Goal: Information Seeking & Learning: Learn about a topic

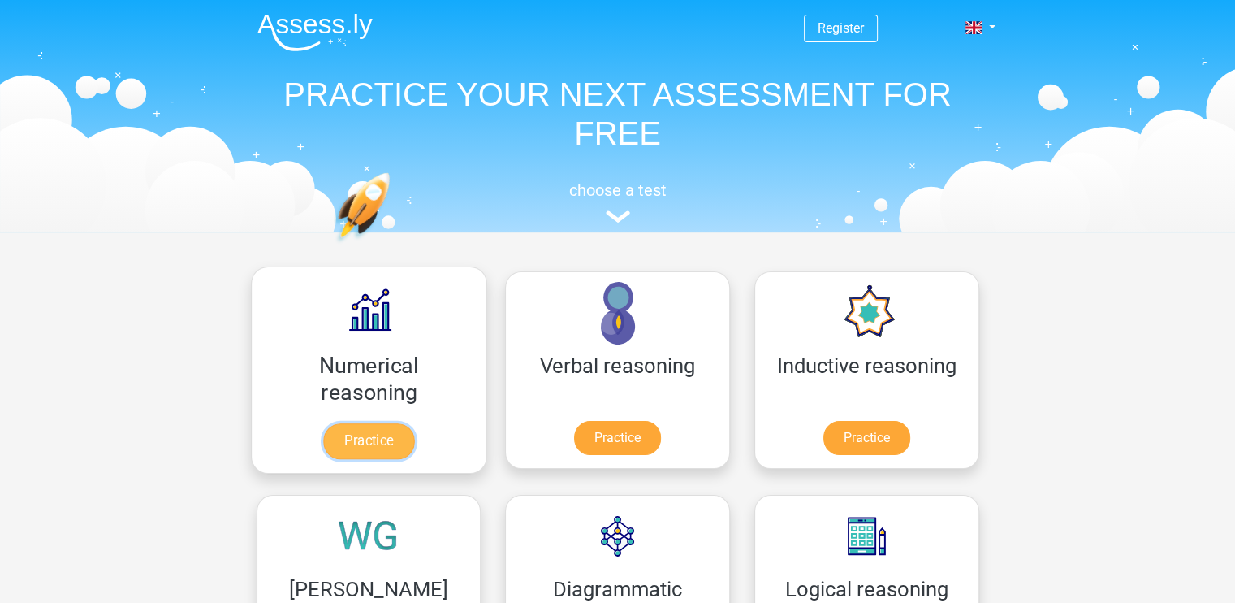
click at [357, 452] on link "Practice" at bounding box center [368, 441] width 91 height 36
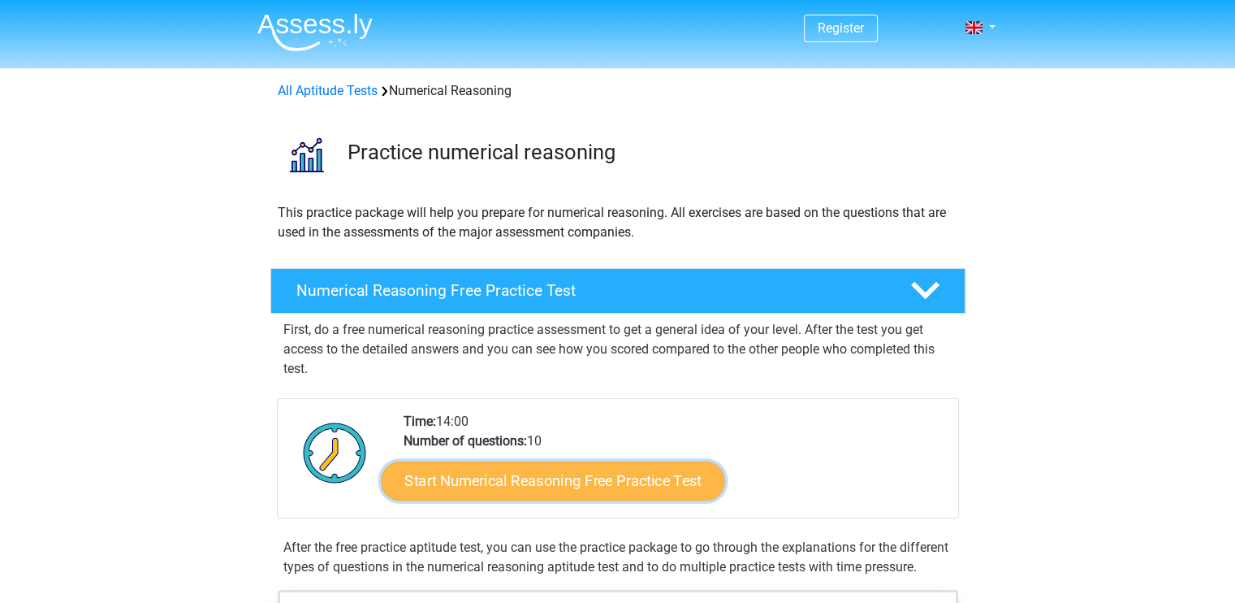
click at [566, 482] on link "Start Numerical Reasoning Free Practice Test" at bounding box center [553, 479] width 344 height 39
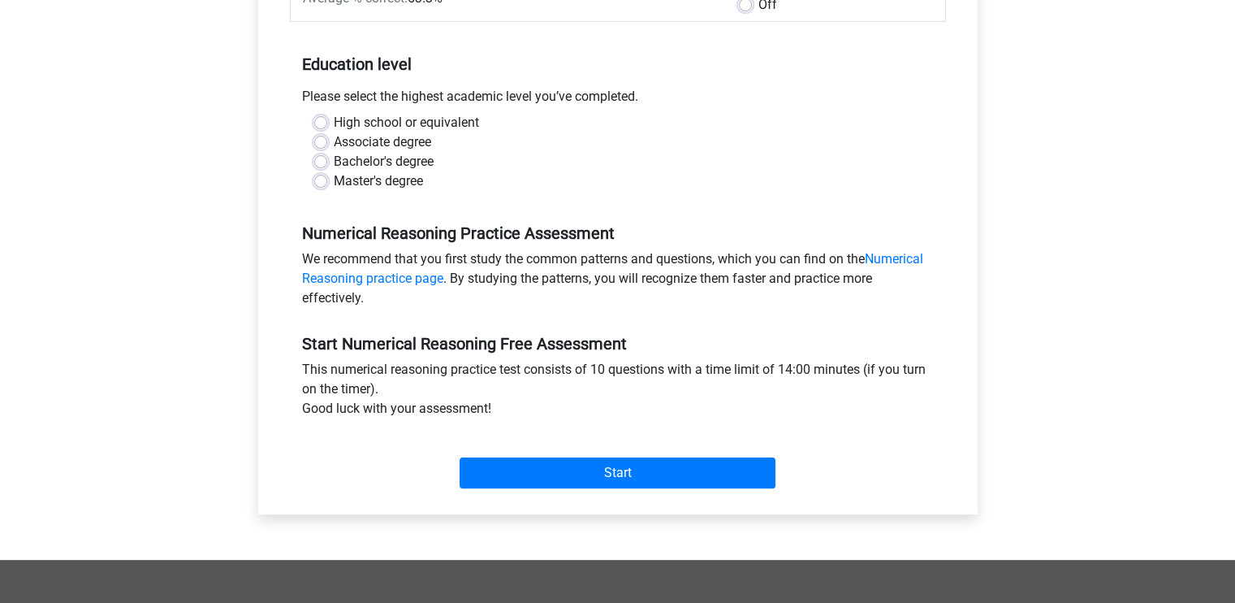
scroll to position [205, 0]
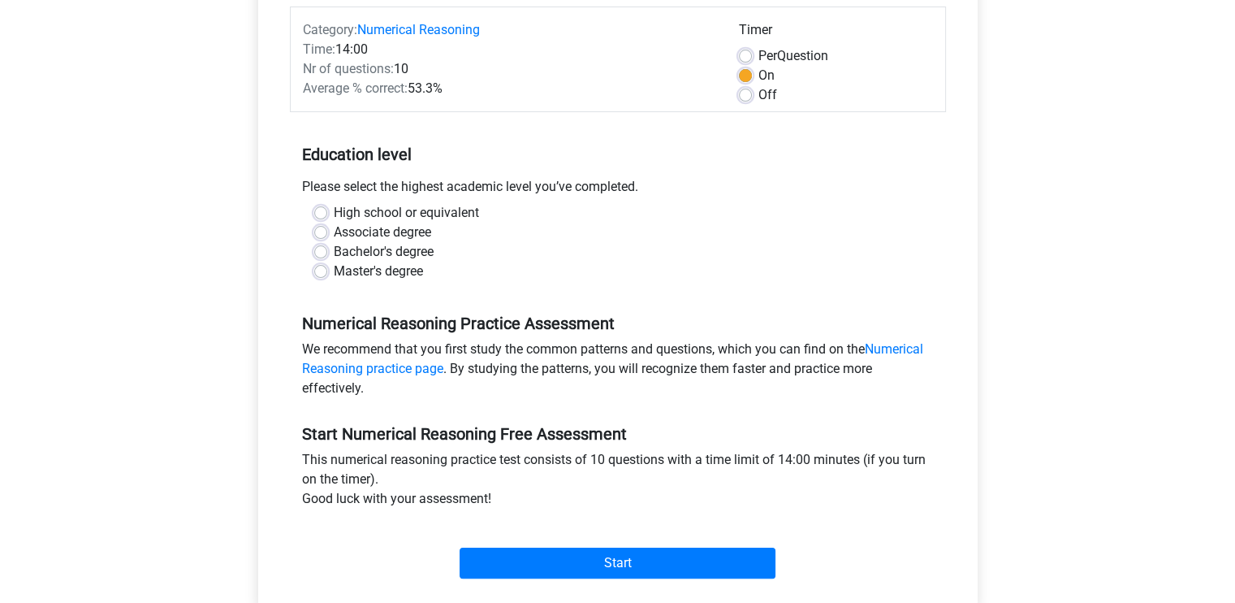
click at [359, 246] on label "Bachelor's degree" at bounding box center [384, 251] width 100 height 19
click at [327, 246] on input "Bachelor's degree" at bounding box center [320, 250] width 13 height 16
radio input "true"
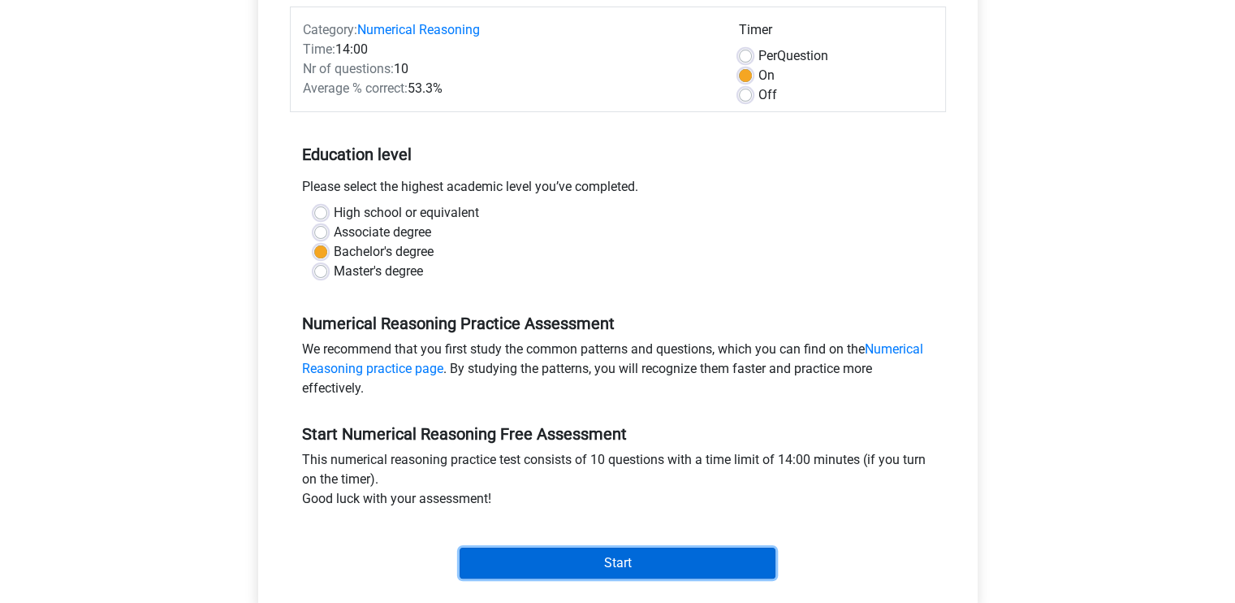
click at [591, 560] on input "Start" at bounding box center [618, 562] width 316 height 31
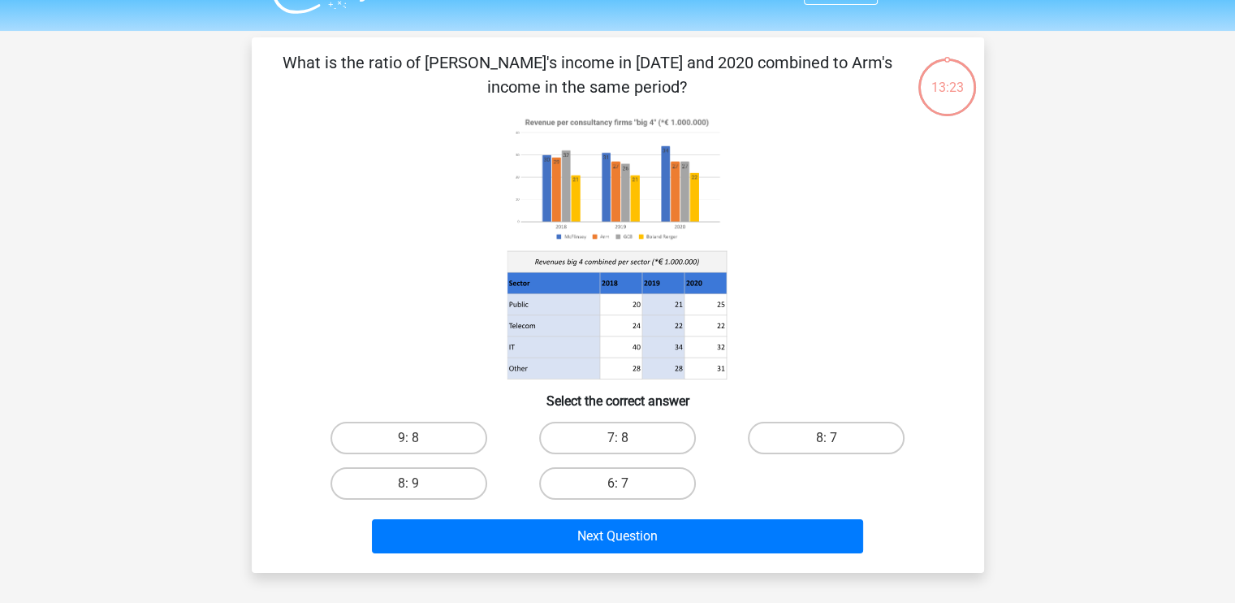
scroll to position [36, 0]
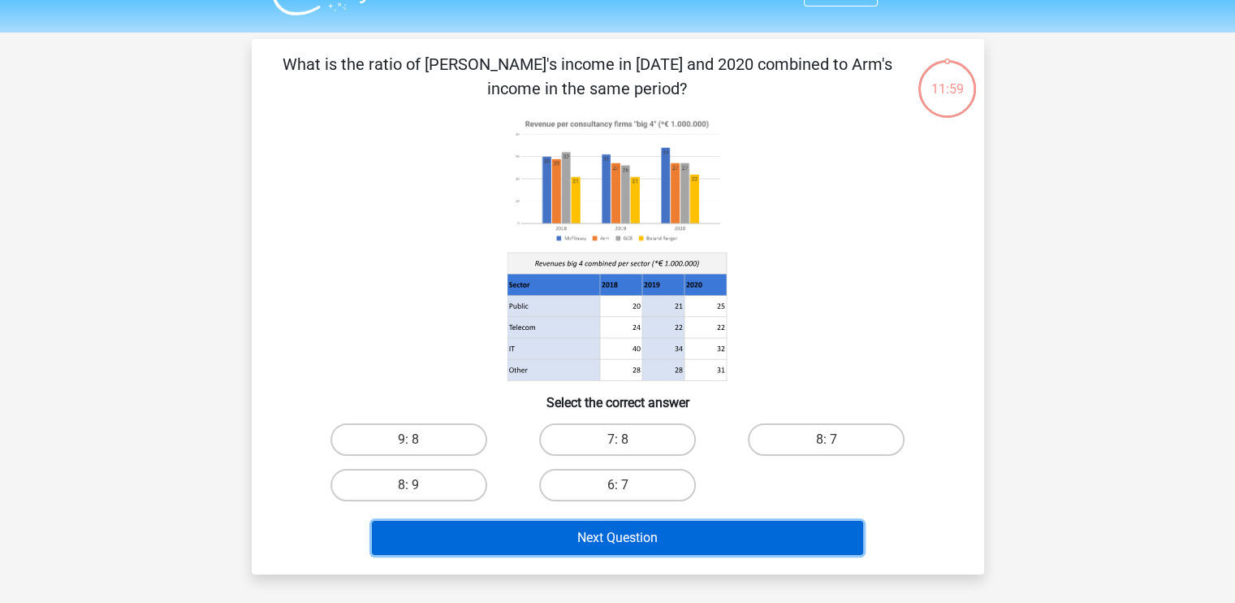
click at [633, 529] on button "Next Question" at bounding box center [617, 538] width 491 height 34
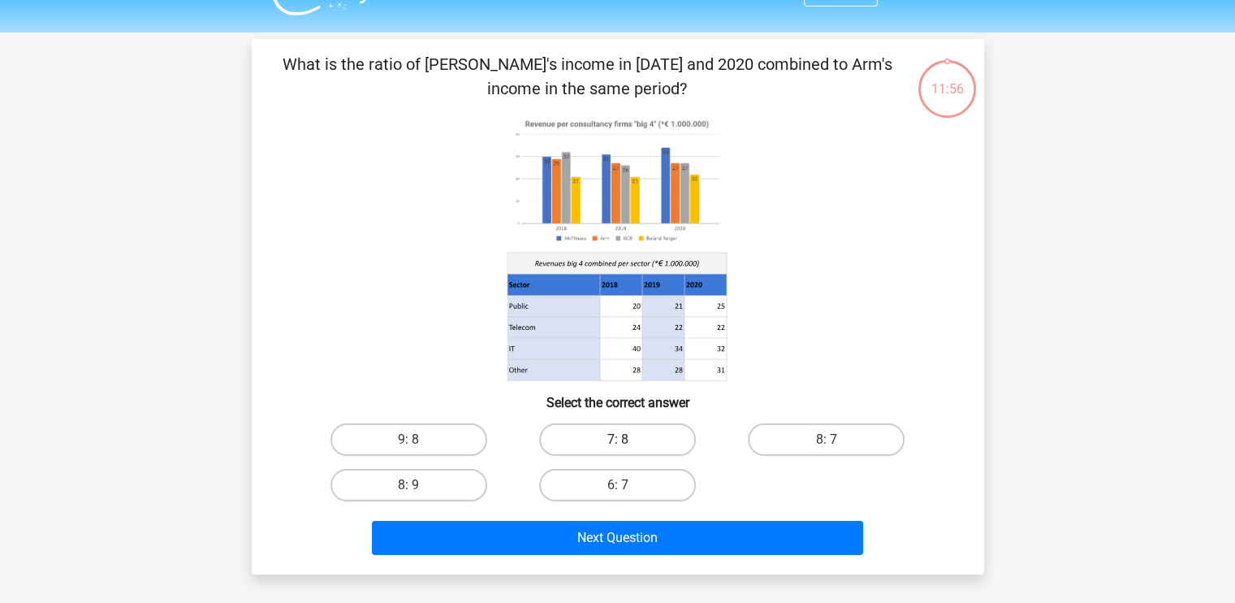
click at [588, 451] on label "7: 8" at bounding box center [617, 439] width 157 height 32
click at [617, 450] on input "7: 8" at bounding box center [622, 444] width 11 height 11
radio input "true"
click at [473, 491] on label "8: 9" at bounding box center [409, 485] width 157 height 32
click at [419, 491] on input "8: 9" at bounding box center [414, 490] width 11 height 11
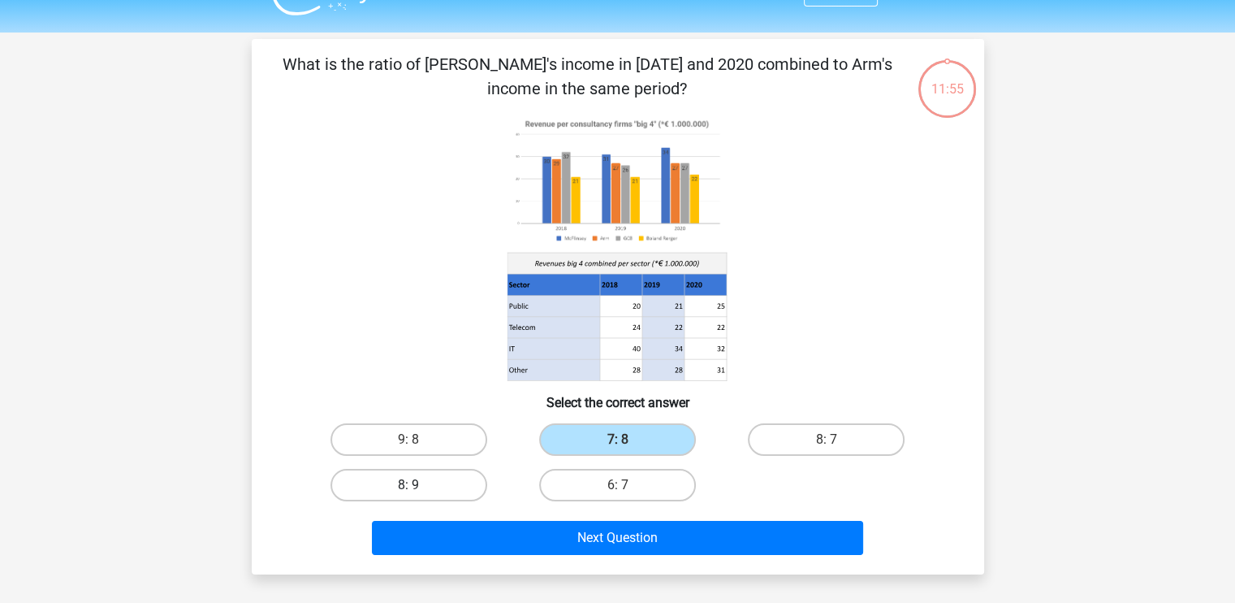
radio input "true"
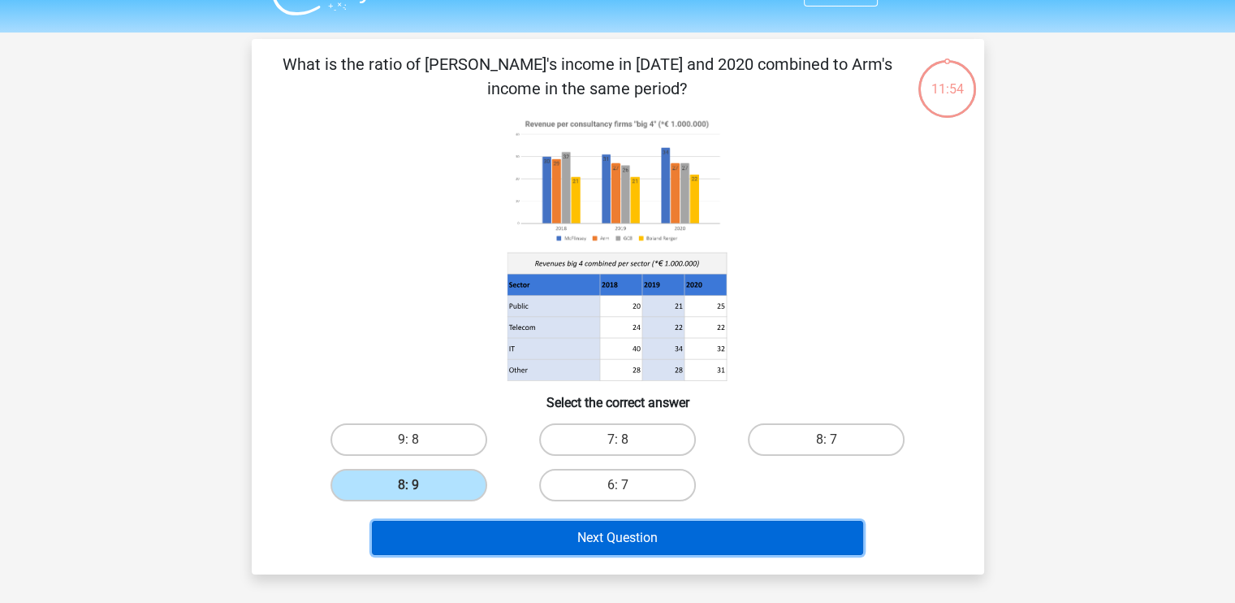
click at [621, 531] on button "Next Question" at bounding box center [617, 538] width 491 height 34
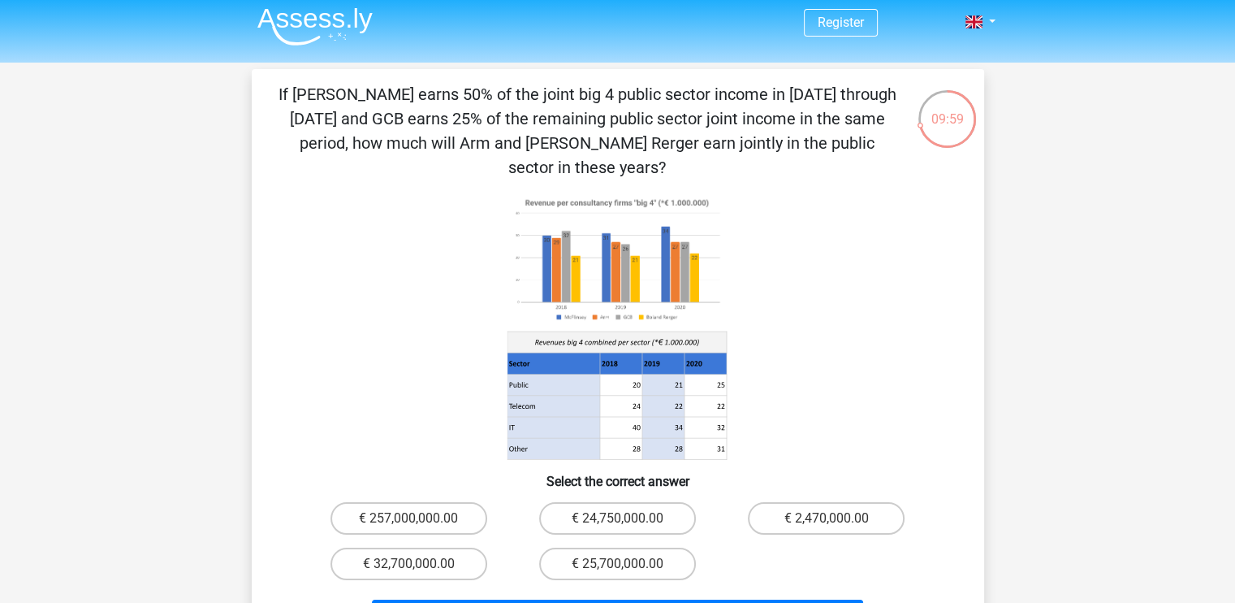
scroll to position [55, 0]
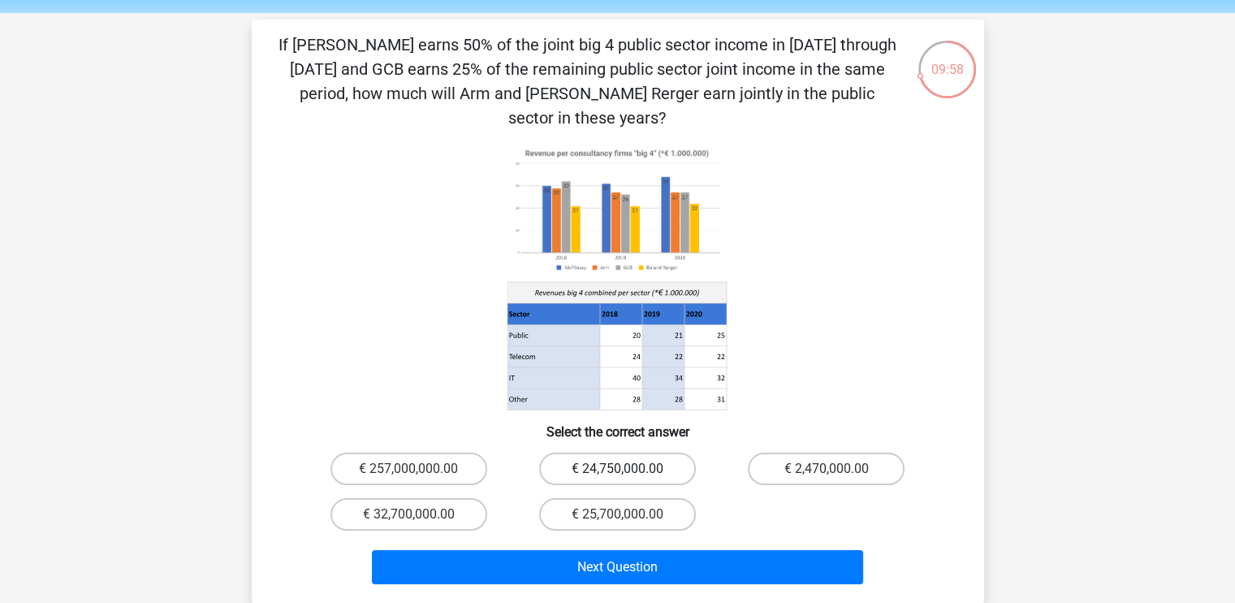
click at [655, 452] on label "€ 24,750,000.00" at bounding box center [617, 468] width 157 height 32
click at [628, 469] on input "€ 24,750,000.00" at bounding box center [622, 474] width 11 height 11
radio input "true"
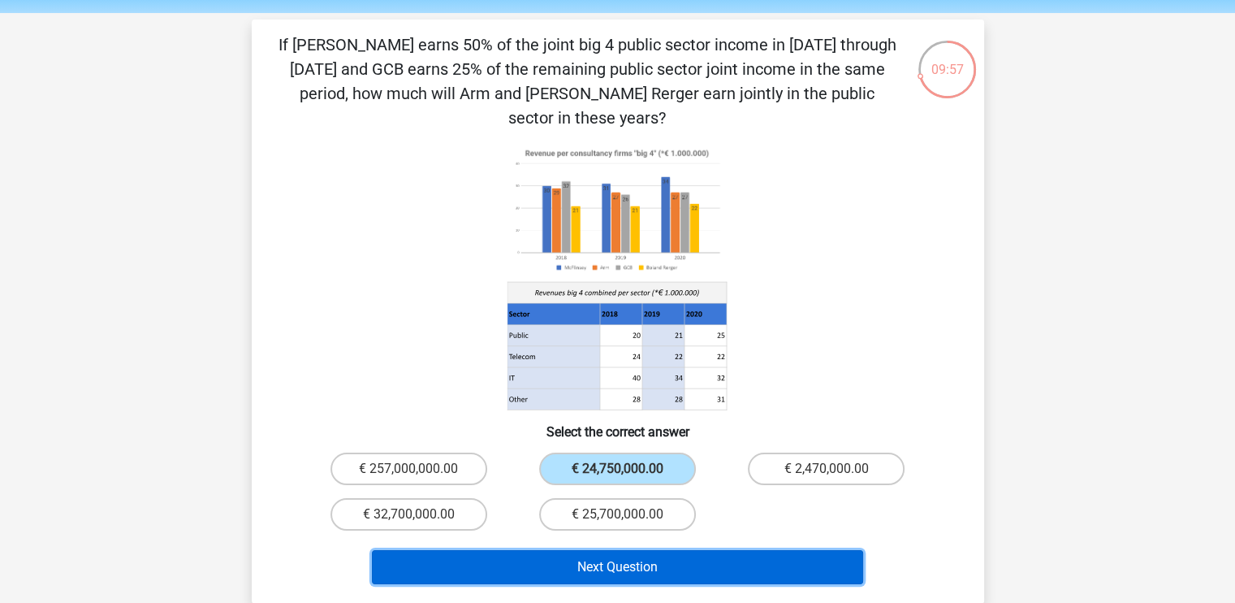
click at [662, 550] on button "Next Question" at bounding box center [617, 567] width 491 height 34
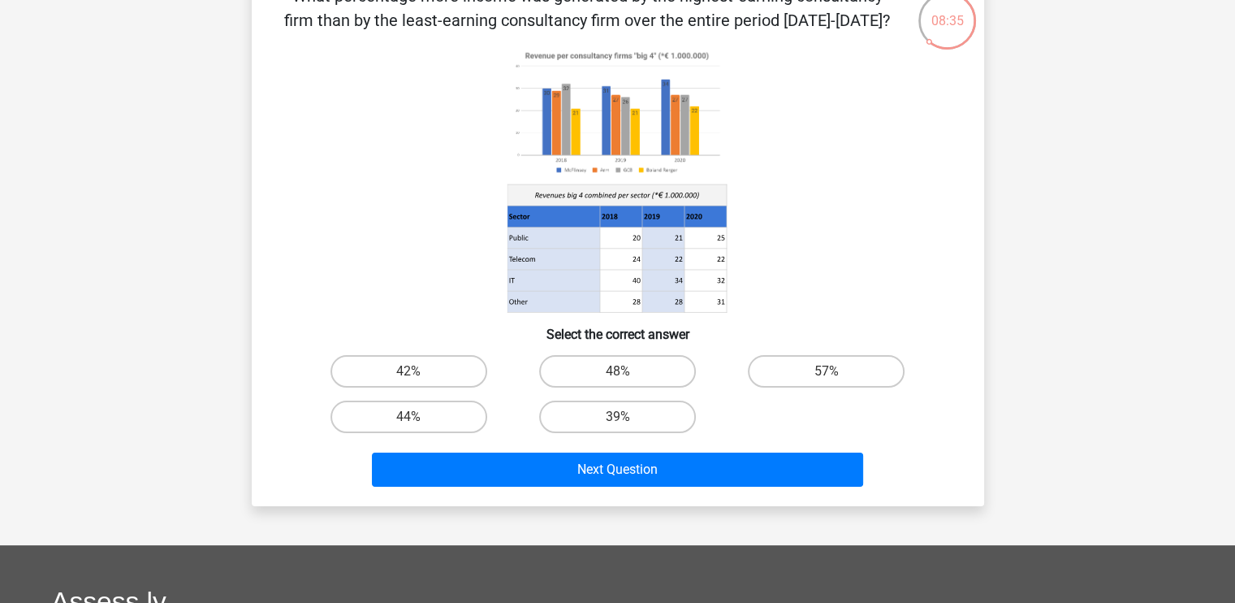
scroll to position [126, 0]
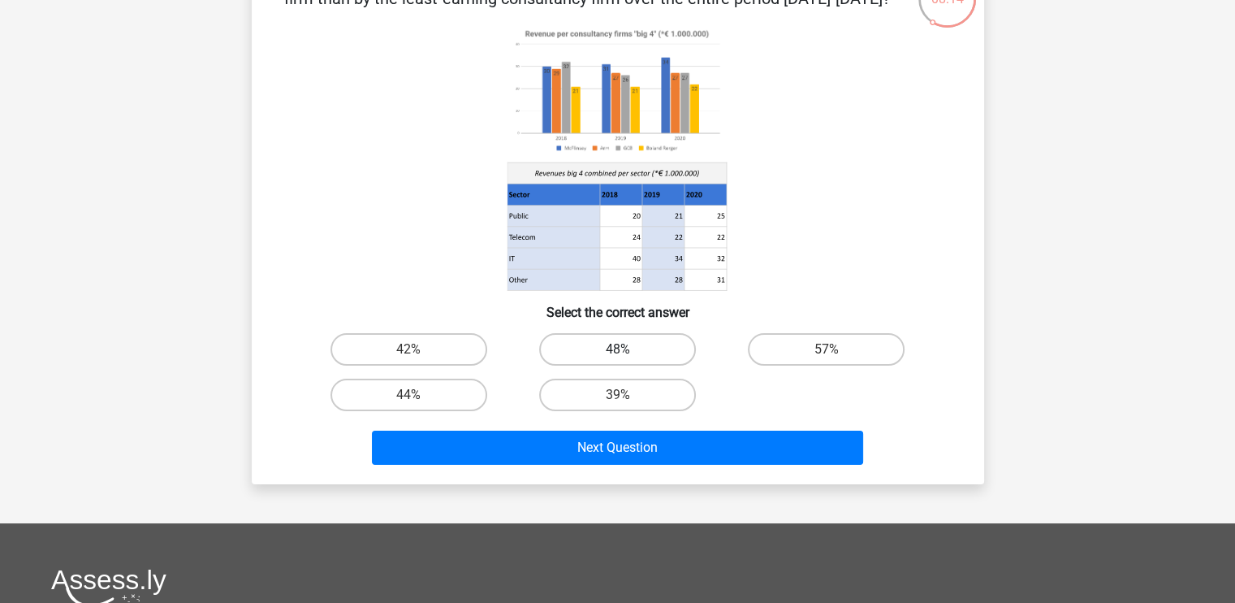
click at [651, 348] on label "48%" at bounding box center [617, 349] width 157 height 32
click at [628, 349] on input "48%" at bounding box center [622, 354] width 11 height 11
radio input "true"
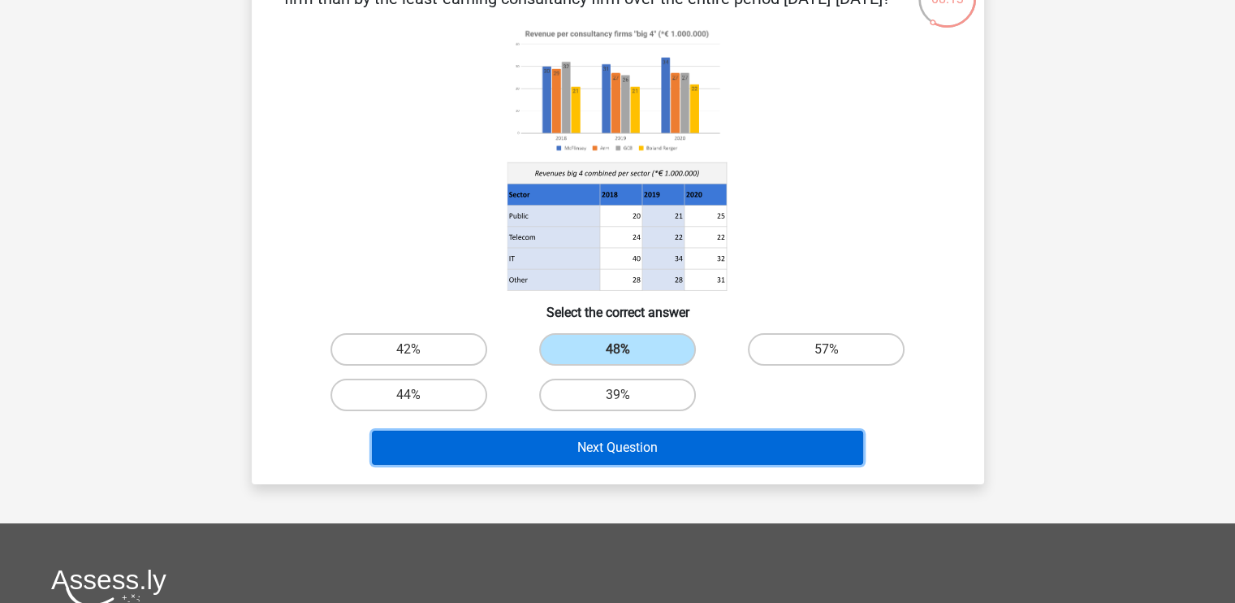
click at [626, 447] on button "Next Question" at bounding box center [617, 447] width 491 height 34
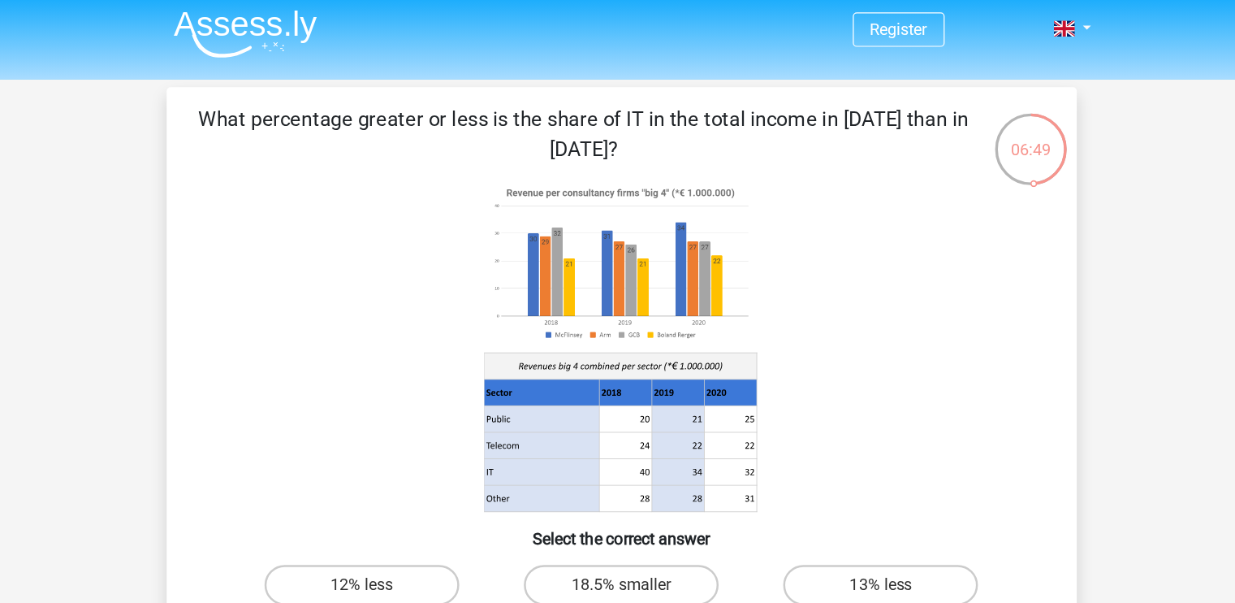
scroll to position [30, 0]
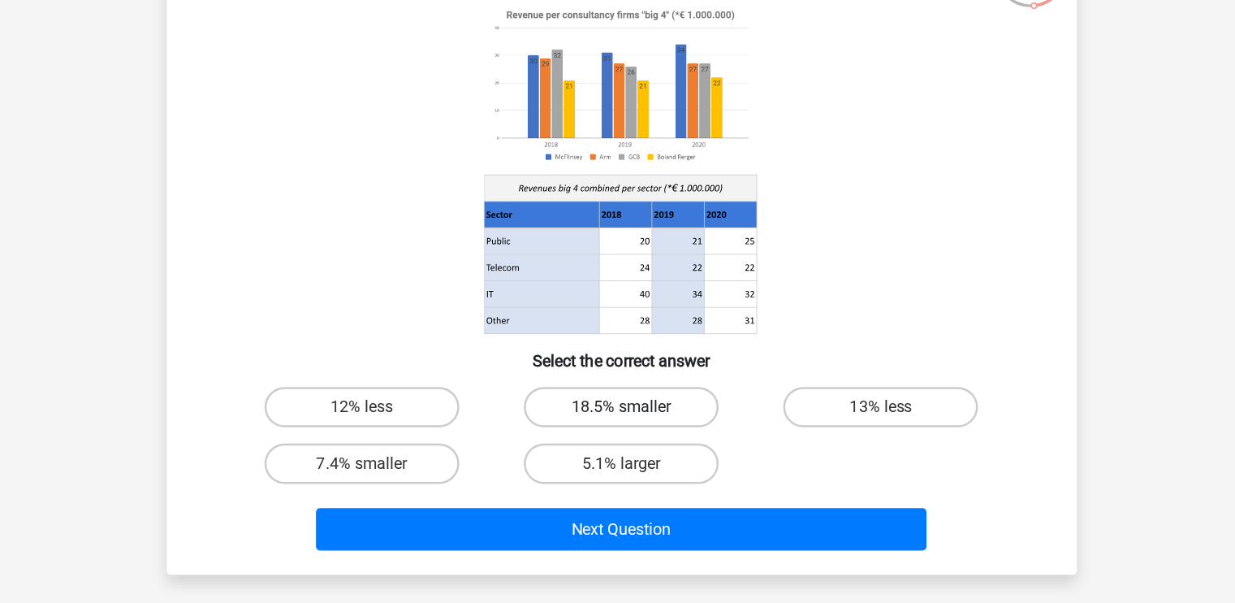
click at [638, 434] on label "18.5% smaller" at bounding box center [617, 445] width 157 height 32
click at [628, 445] on input "18.5% smaller" at bounding box center [622, 450] width 11 height 11
radio input "true"
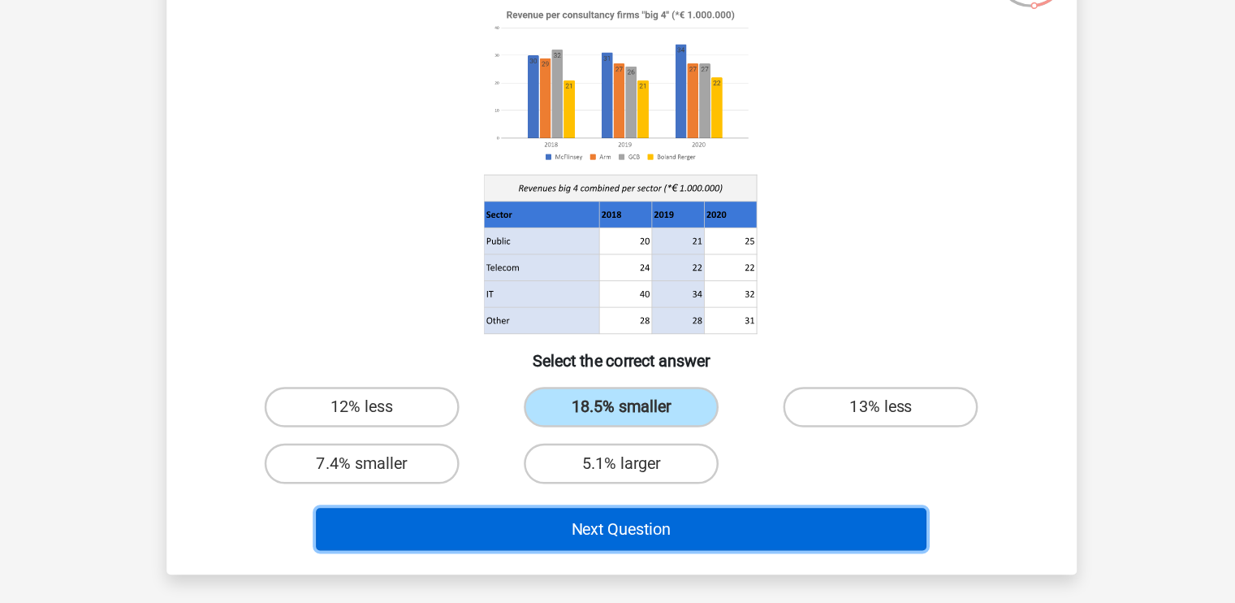
click at [639, 550] on button "Next Question" at bounding box center [617, 543] width 491 height 34
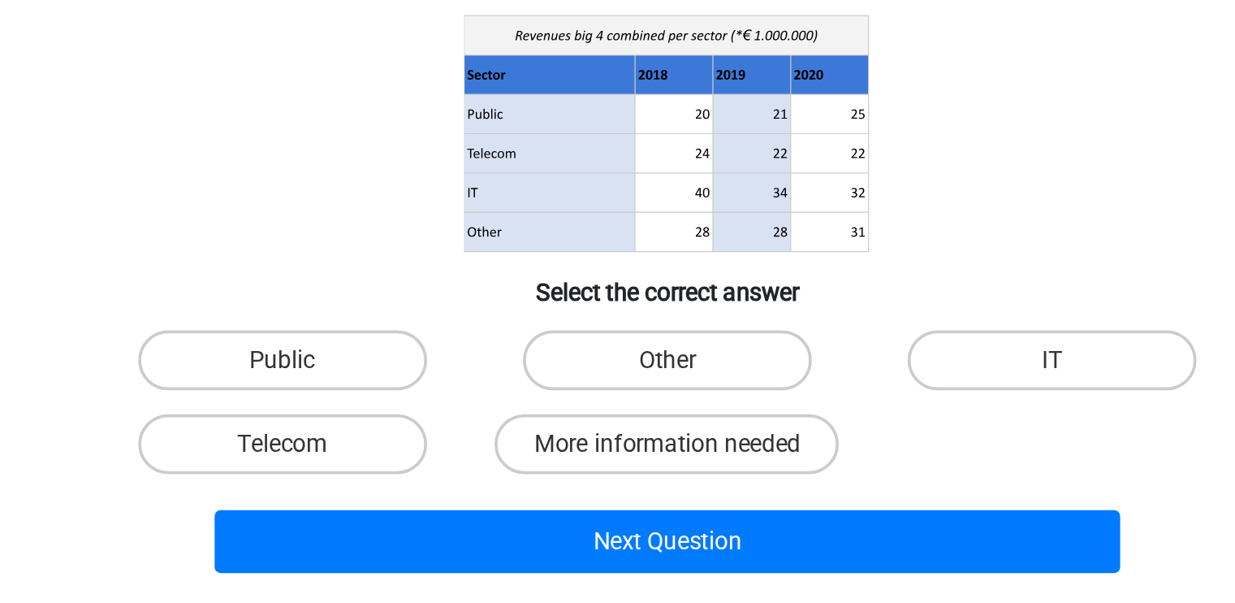
scroll to position [4, 0]
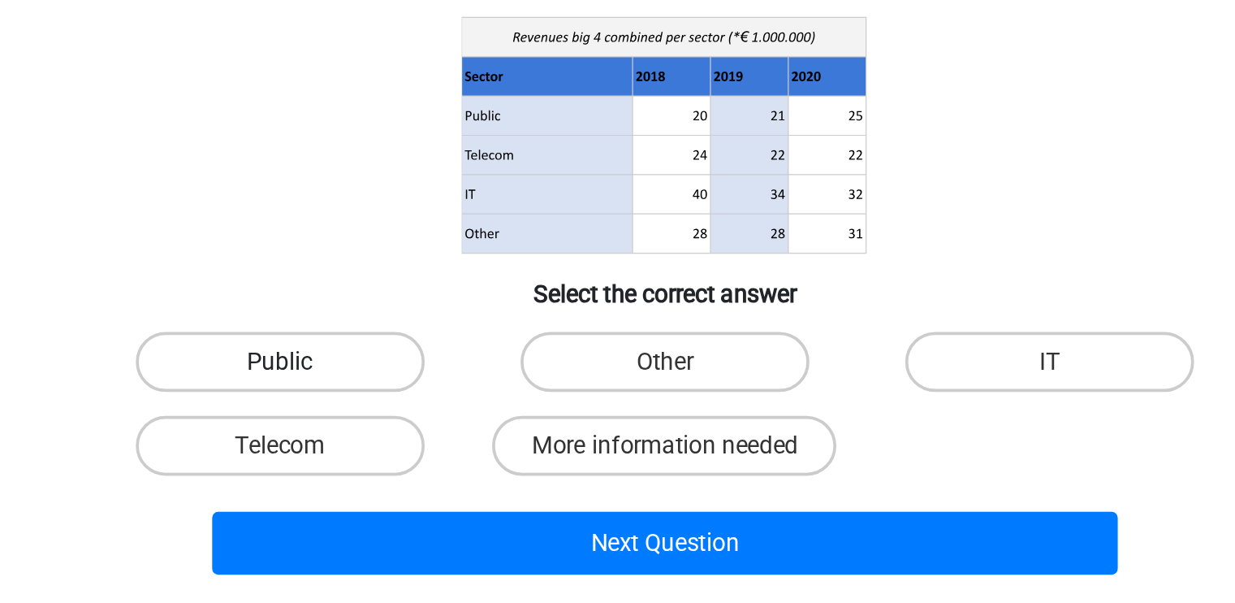
click at [433, 473] on label "Public" at bounding box center [409, 471] width 157 height 32
click at [419, 473] on input "Public" at bounding box center [414, 476] width 11 height 11
radio input "true"
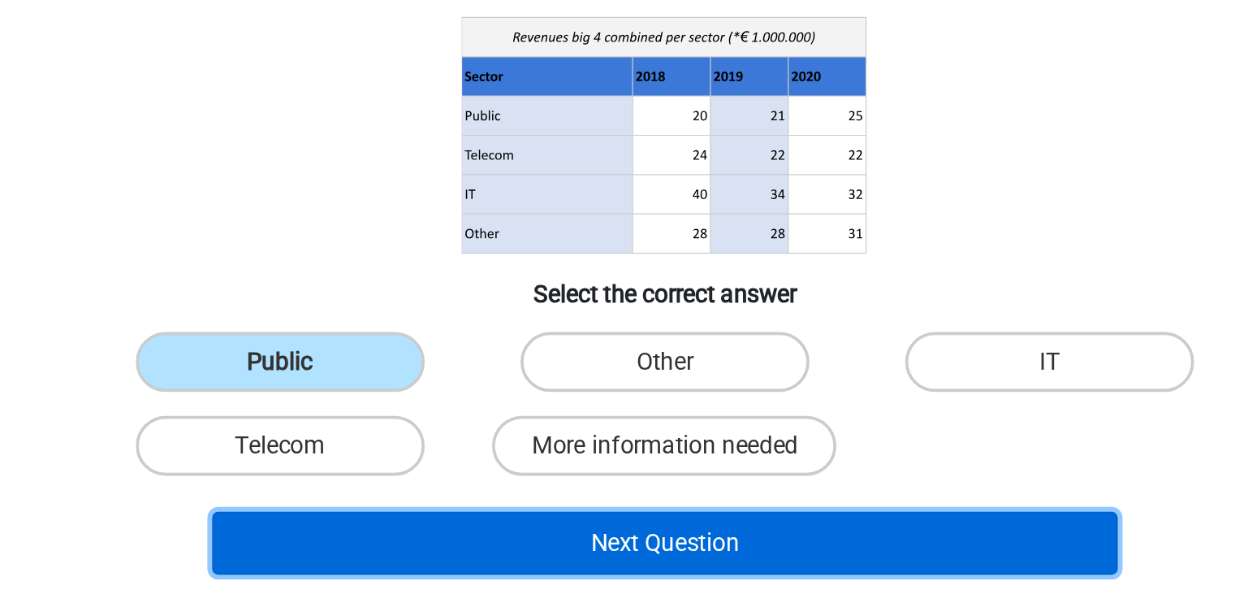
click at [569, 576] on button "Next Question" at bounding box center [617, 569] width 491 height 34
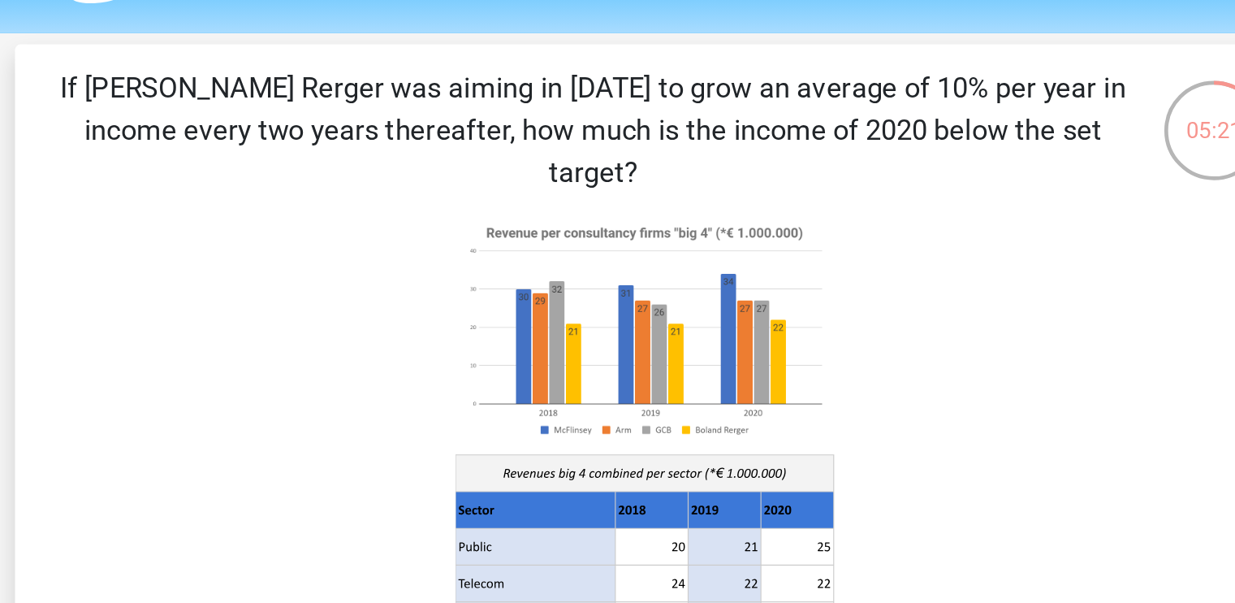
click at [439, 125] on p "If [PERSON_NAME] Rerger was aiming in [DATE] to grow an average of 10% per year…" at bounding box center [588, 120] width 620 height 73
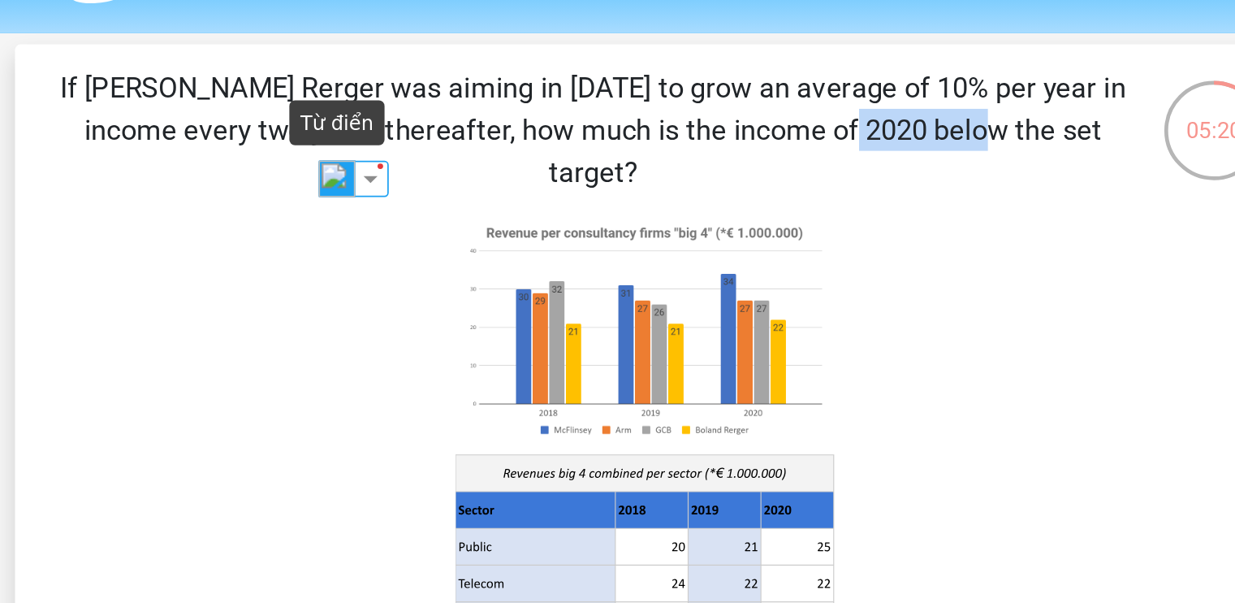
click at [439, 147] on img at bounding box center [438, 148] width 21 height 21
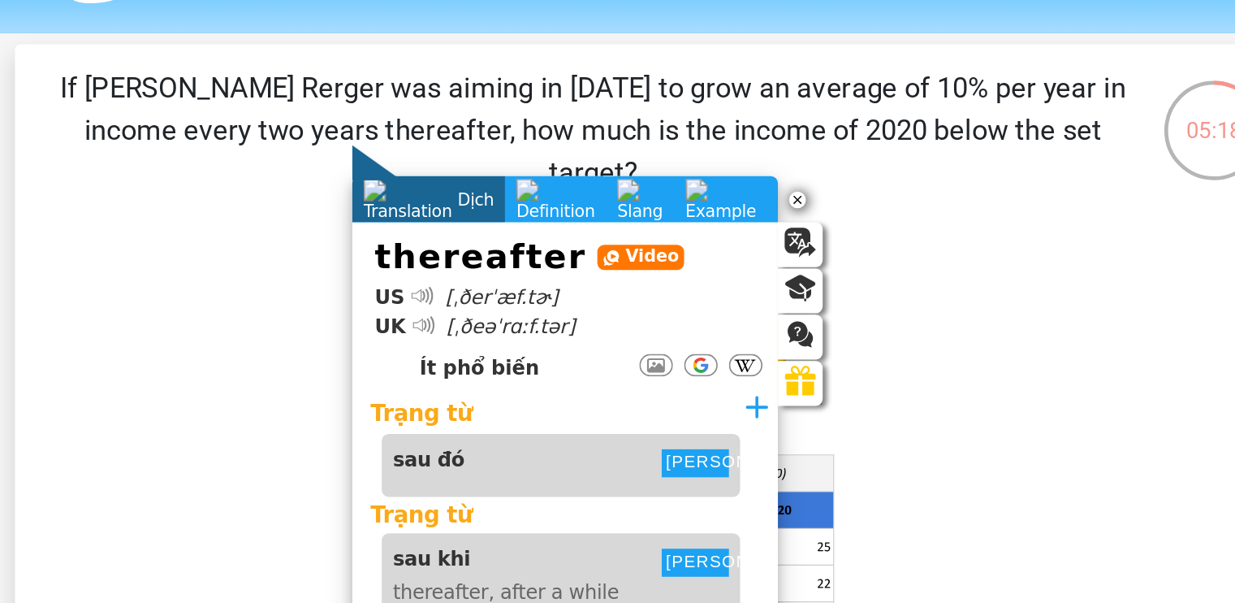
click at [374, 205] on icon at bounding box center [618, 304] width 655 height 268
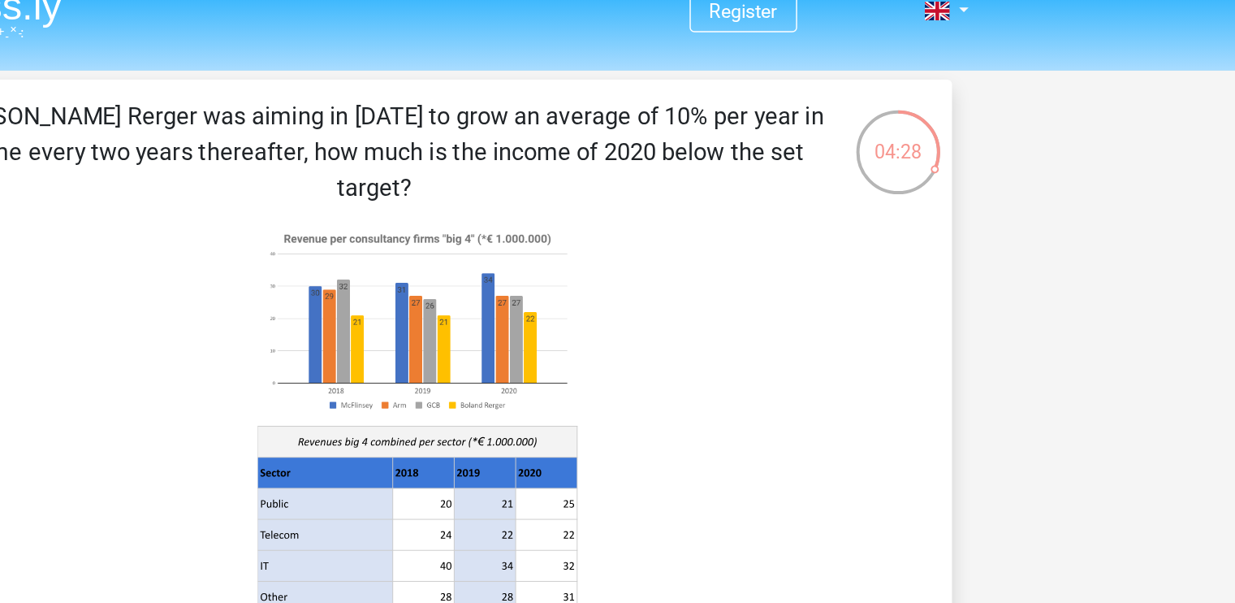
scroll to position [0, 0]
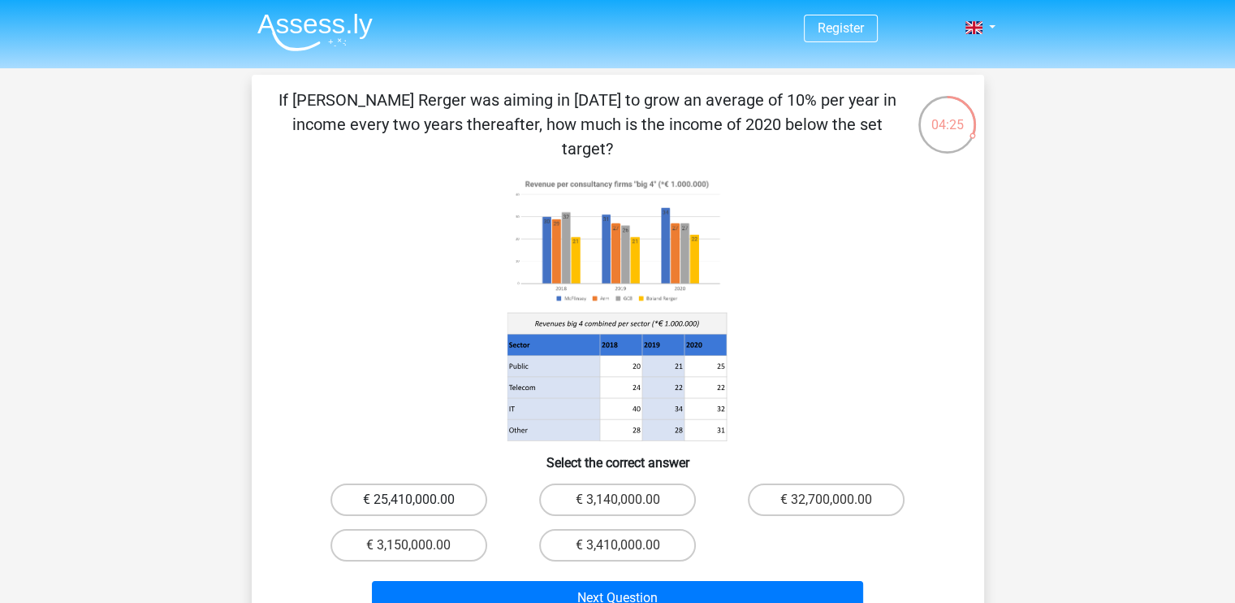
click at [393, 483] on label "€ 25,410,000.00" at bounding box center [409, 499] width 157 height 32
click at [409, 499] on input "€ 25,410,000.00" at bounding box center [414, 504] width 11 height 11
radio input "true"
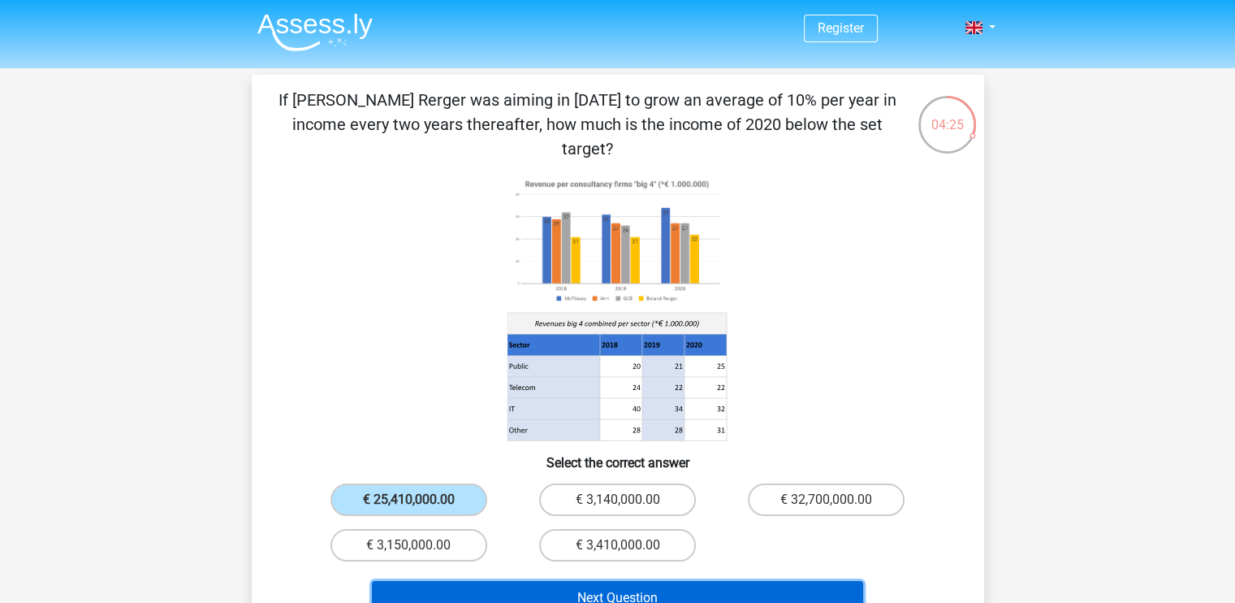
click at [625, 581] on button "Next Question" at bounding box center [617, 598] width 491 height 34
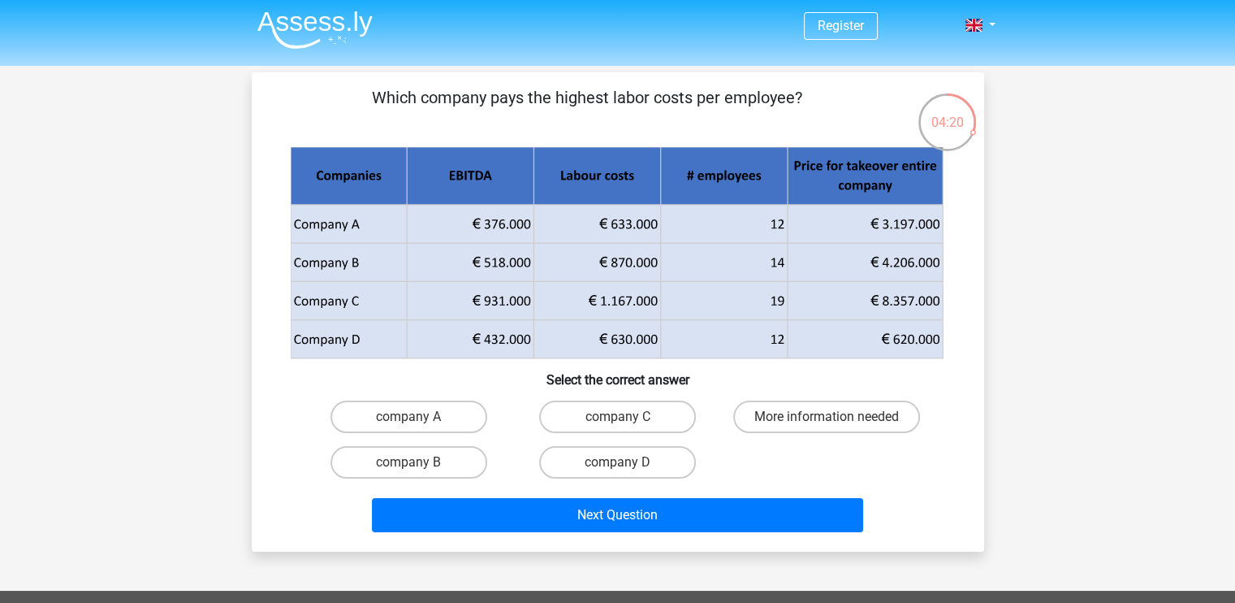
scroll to position [2, 0]
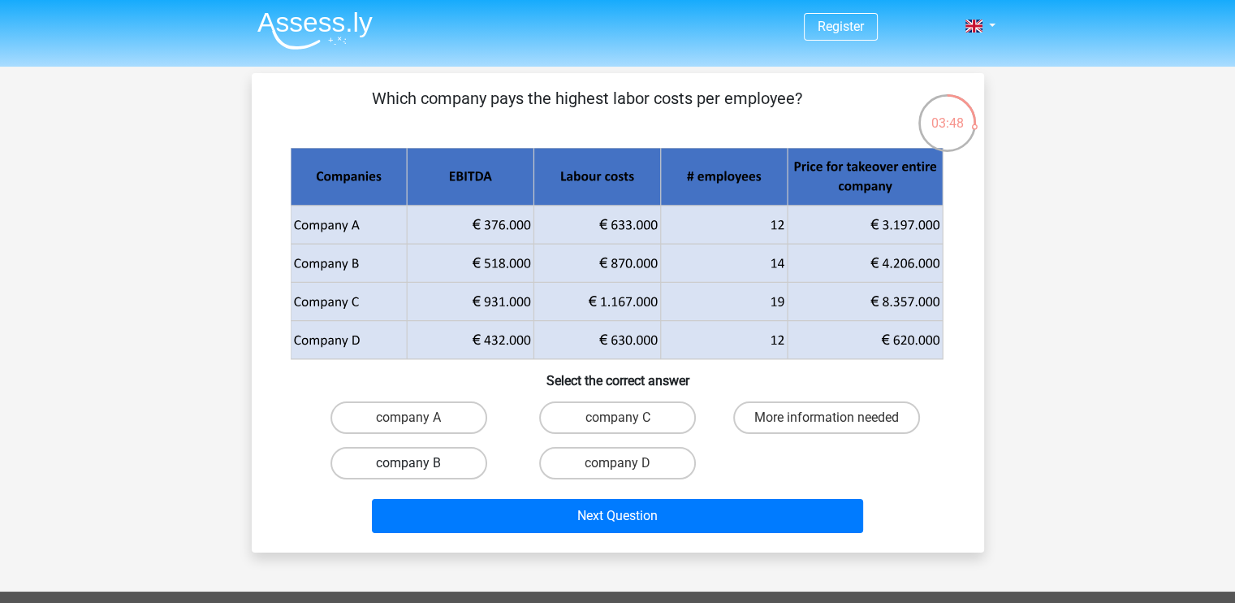
click at [441, 462] on label "company B" at bounding box center [409, 463] width 157 height 32
click at [419, 463] on input "company B" at bounding box center [414, 468] width 11 height 11
radio input "true"
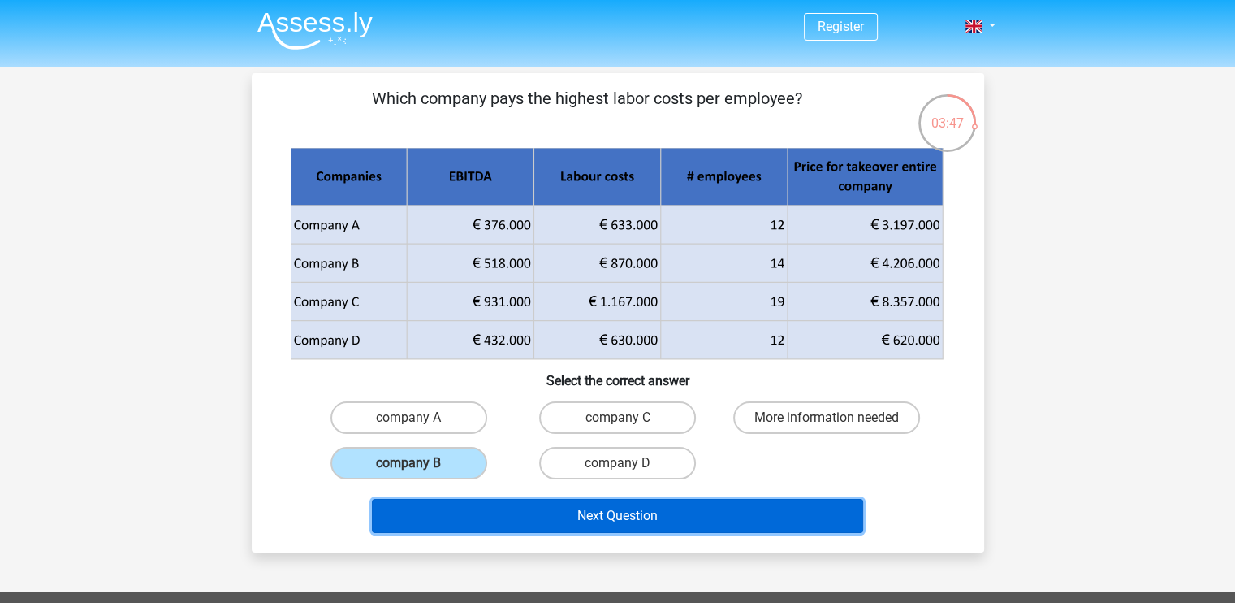
click at [520, 530] on button "Next Question" at bounding box center [617, 516] width 491 height 34
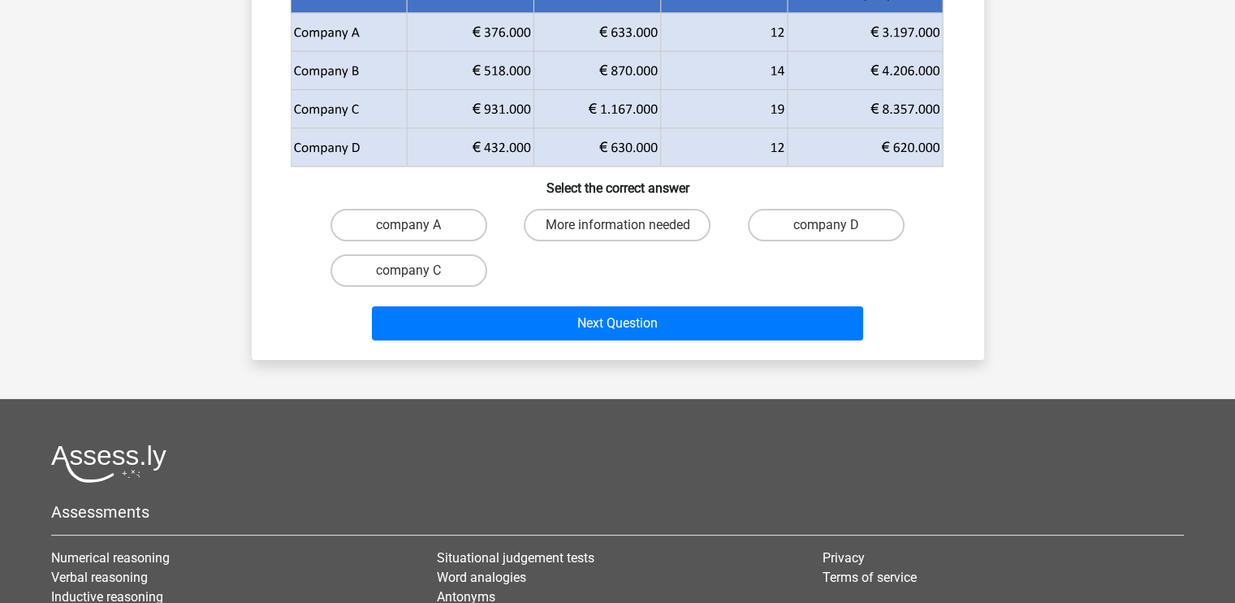
scroll to position [0, 0]
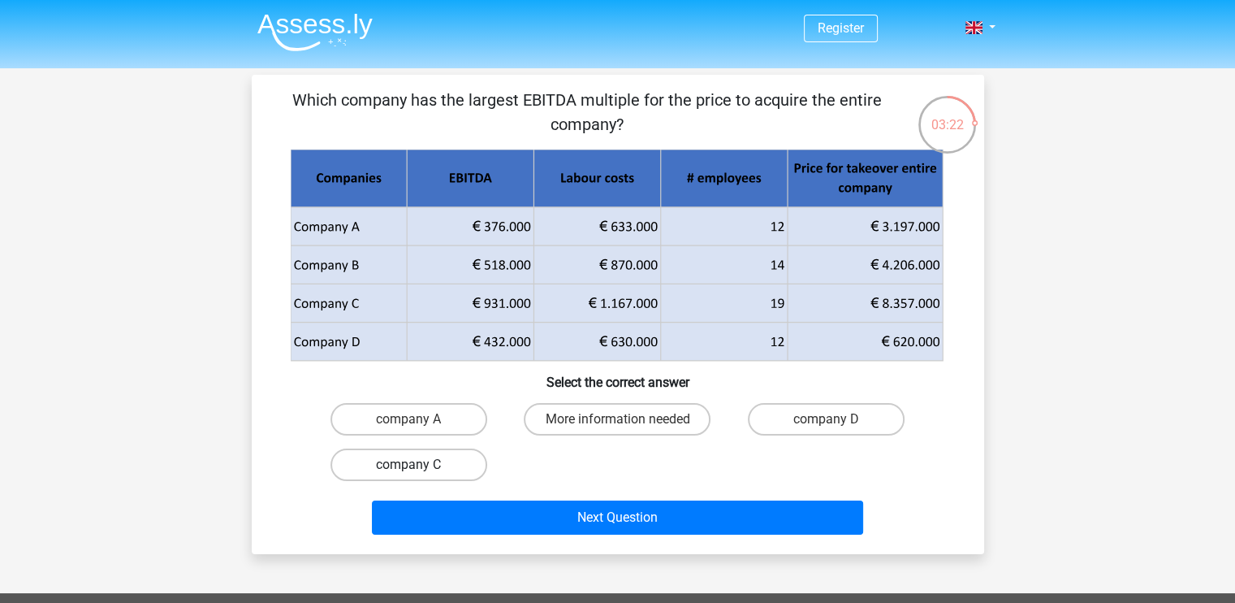
click at [460, 461] on label "company C" at bounding box center [409, 464] width 157 height 32
click at [419, 465] on input "company C" at bounding box center [414, 470] width 11 height 11
radio input "true"
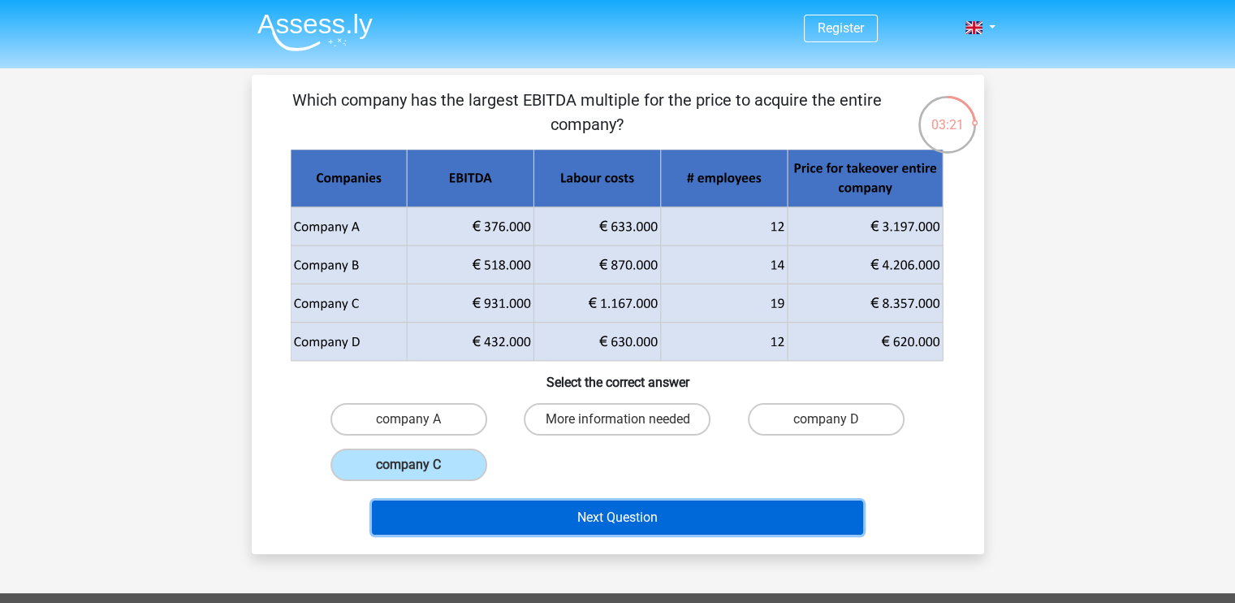
click at [567, 525] on button "Next Question" at bounding box center [617, 517] width 491 height 34
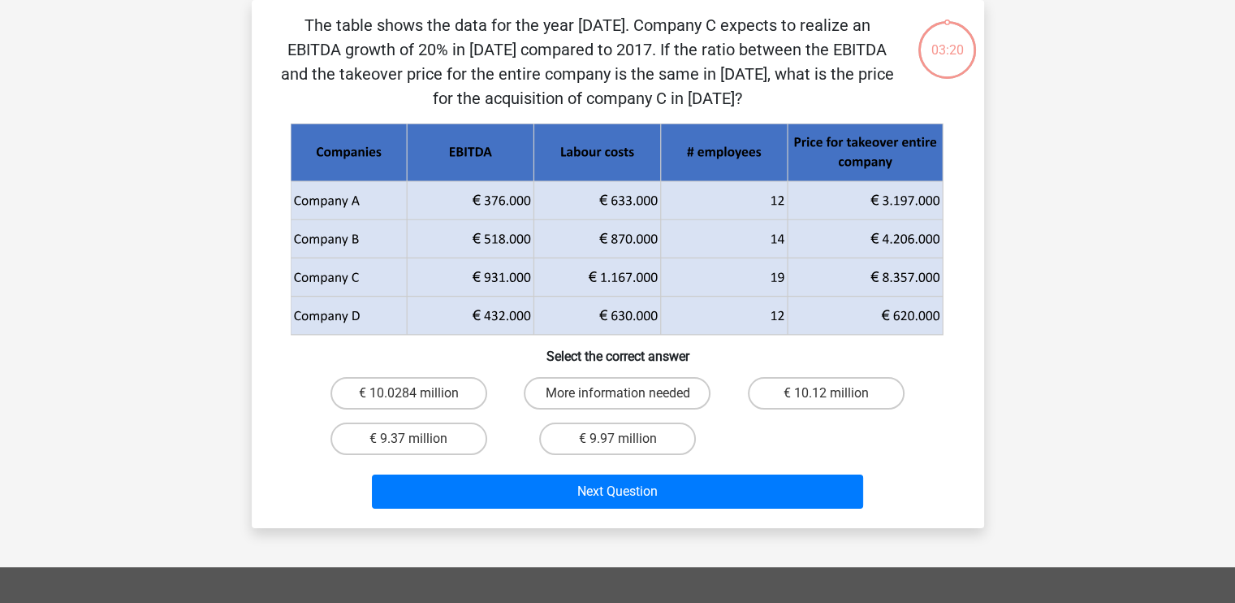
scroll to position [10, 0]
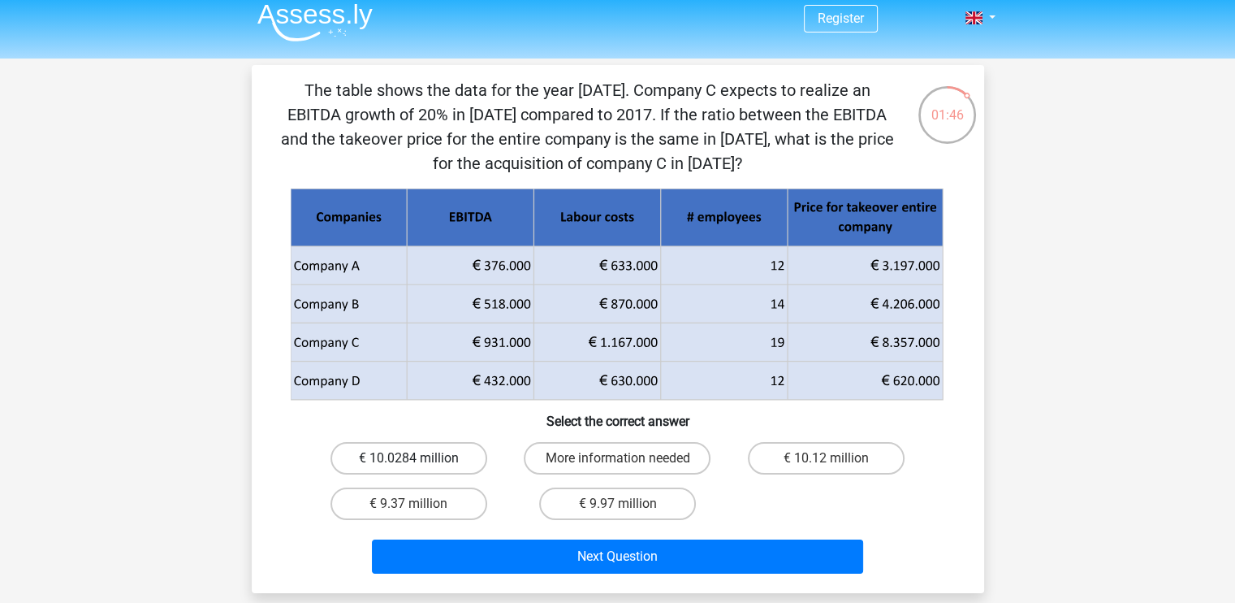
click at [447, 457] on label "€ 10.0284 million" at bounding box center [409, 458] width 157 height 32
click at [419, 458] on input "€ 10.0284 million" at bounding box center [414, 463] width 11 height 11
radio input "true"
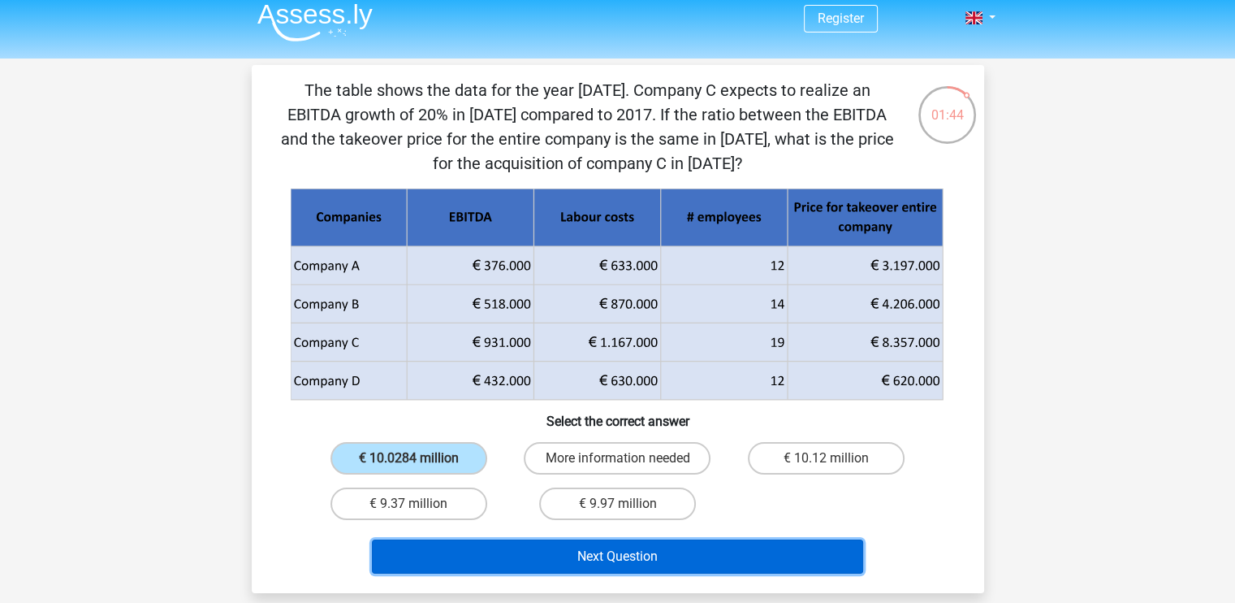
click at [609, 557] on button "Next Question" at bounding box center [617, 556] width 491 height 34
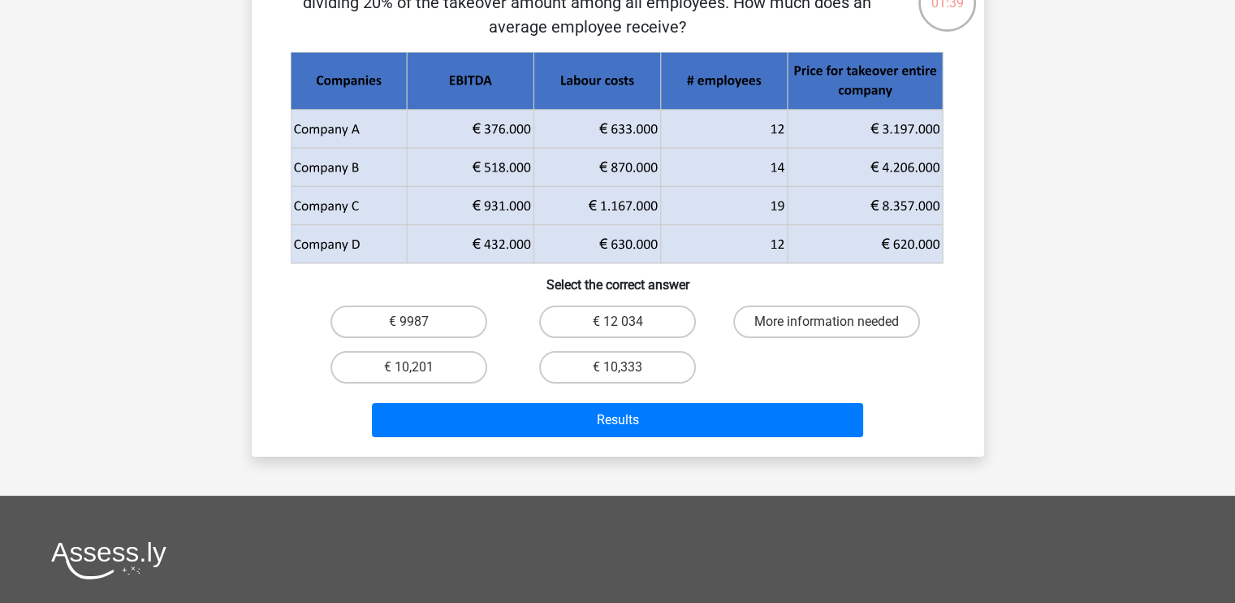
scroll to position [0, 0]
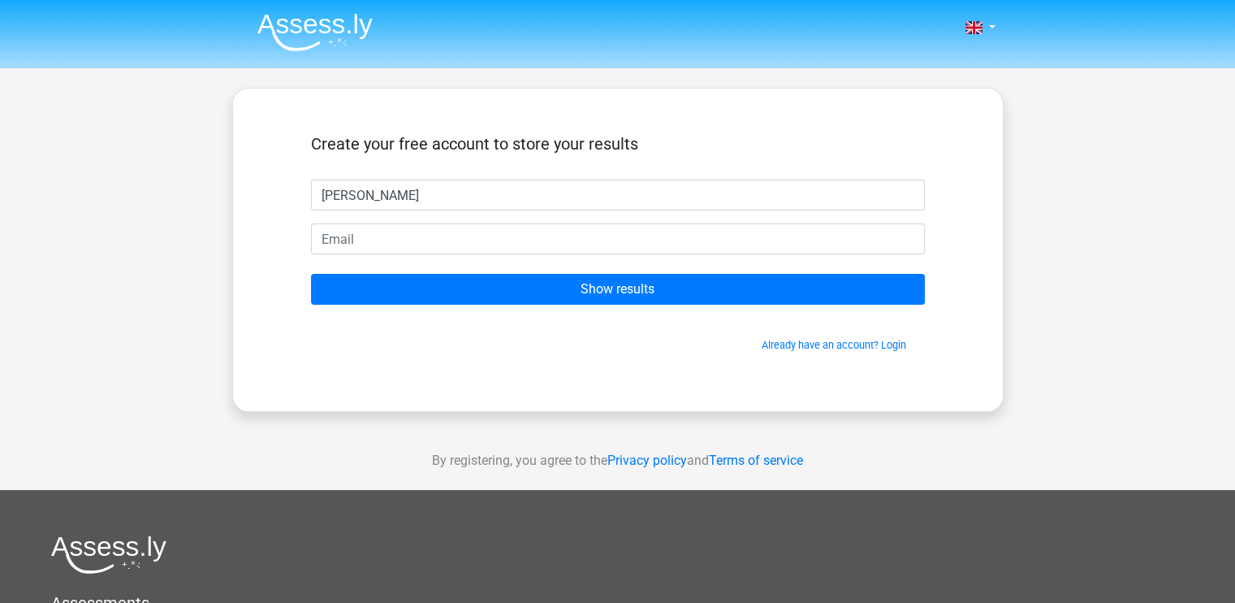
type input "[PERSON_NAME]"
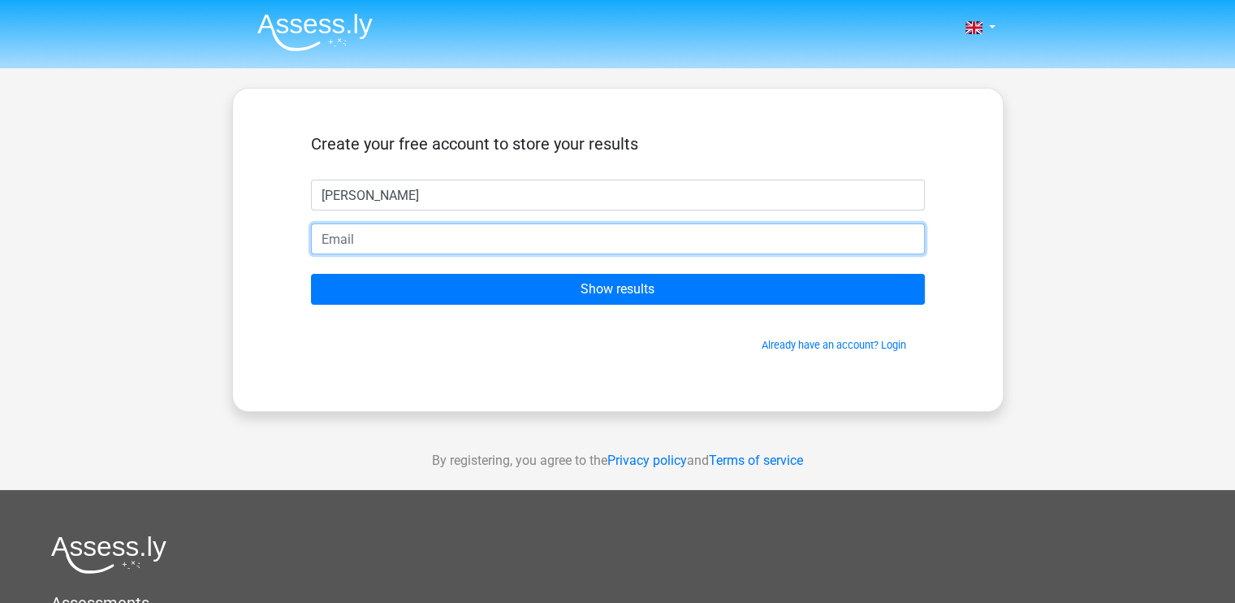
click at [618, 245] on input "email" at bounding box center [618, 238] width 614 height 31
type input "[EMAIL_ADDRESS][DOMAIN_NAME]"
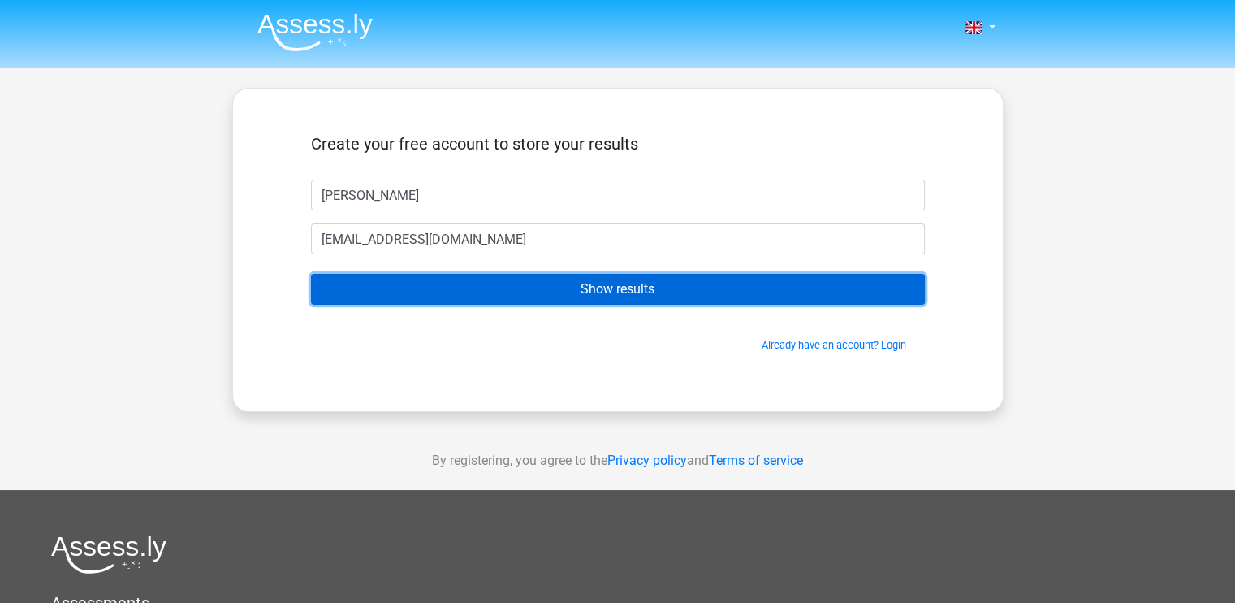
click at [543, 291] on input "Show results" at bounding box center [618, 289] width 614 height 31
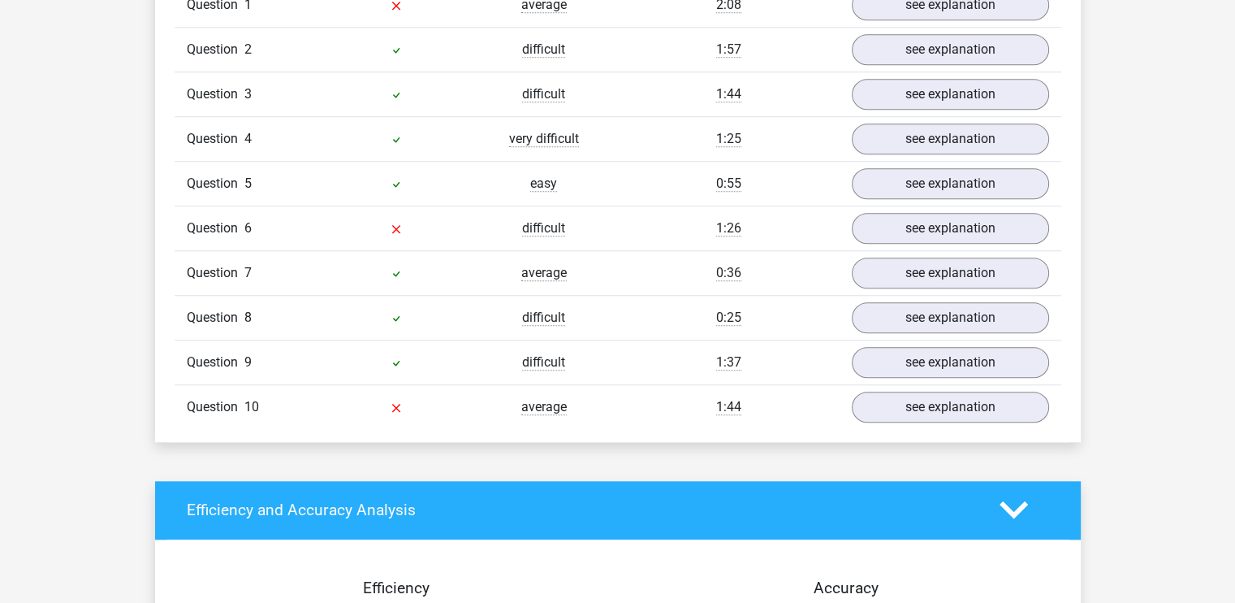
scroll to position [1384, 0]
click at [928, 400] on link "see explanation" at bounding box center [950, 407] width 227 height 36
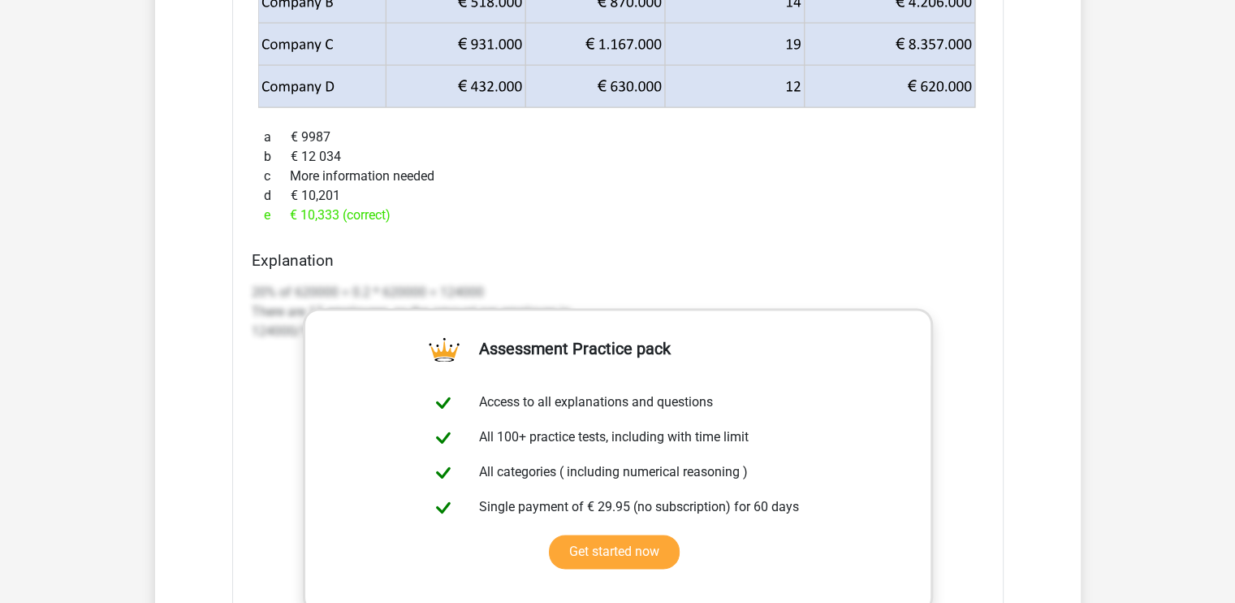
scroll to position [2008, 0]
